Goal: Task Accomplishment & Management: Use online tool/utility

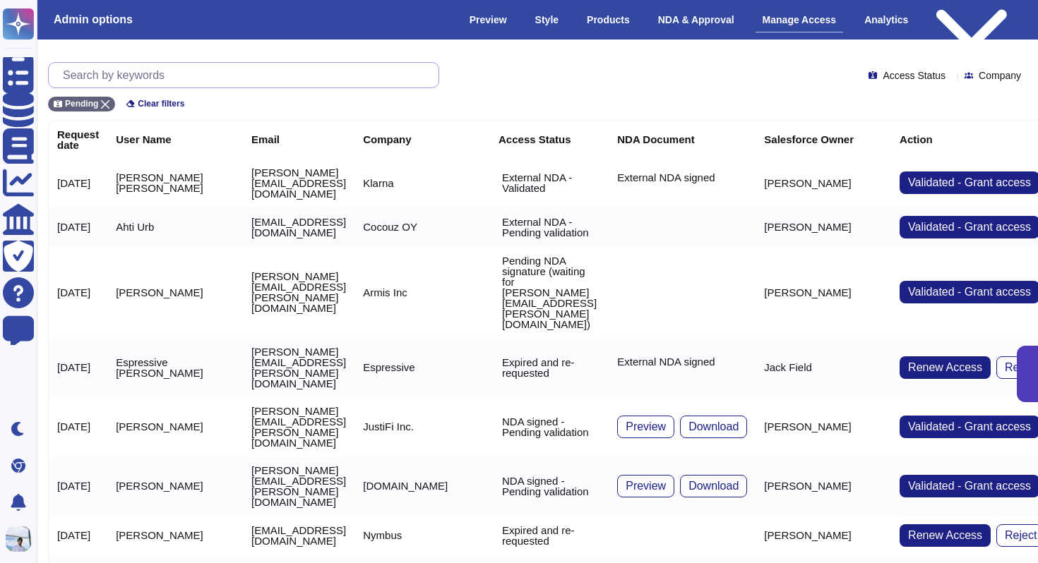
click at [324, 77] on input "text" at bounding box center [247, 75] width 383 height 25
paste input "[EMAIL_ADDRESS][DOMAIN_NAME]"
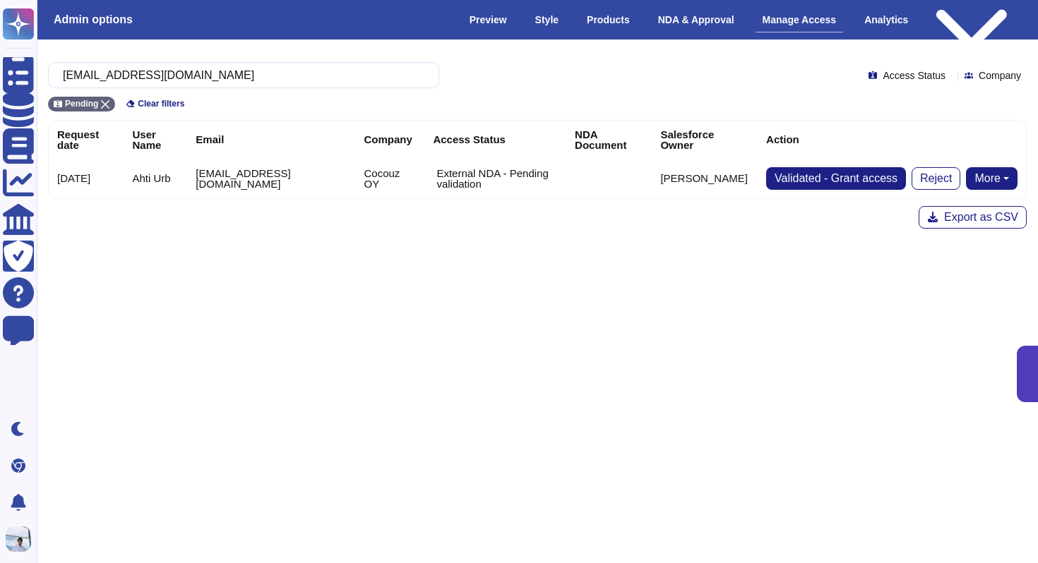
click at [993, 175] on button "More" at bounding box center [992, 178] width 52 height 23
type input "[EMAIL_ADDRESS][DOMAIN_NAME]"
click at [945, 223] on link "Send NDA" at bounding box center [939, 223] width 156 height 17
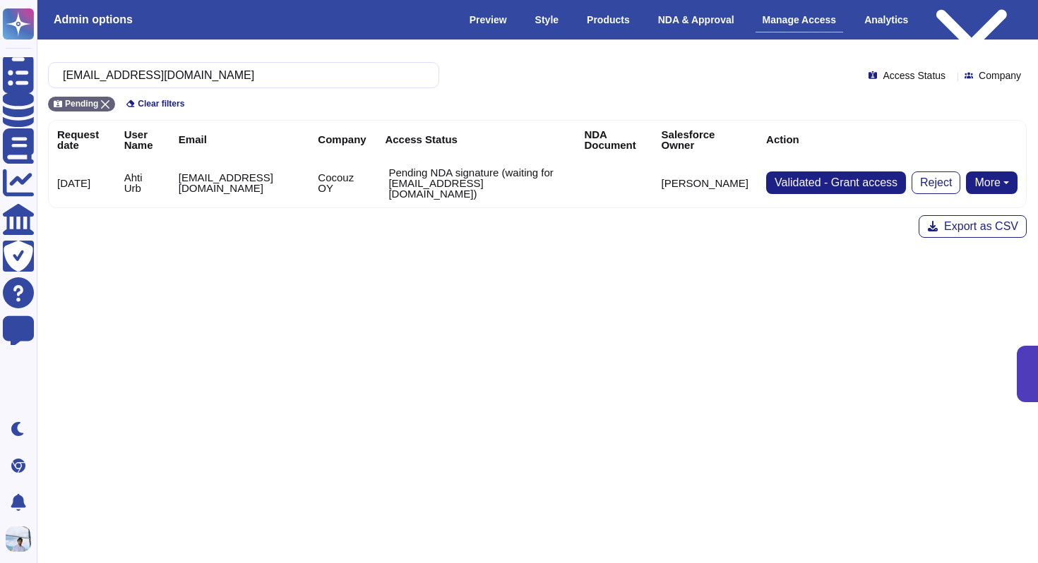
click at [993, 172] on button "More" at bounding box center [992, 183] width 52 height 23
click at [681, 335] on html "Questionnaires Knowledge Base Documents Analytics CAIQ / SIG Trust Center Help …" at bounding box center [519, 183] width 1038 height 366
